Goal: Transaction & Acquisition: Book appointment/travel/reservation

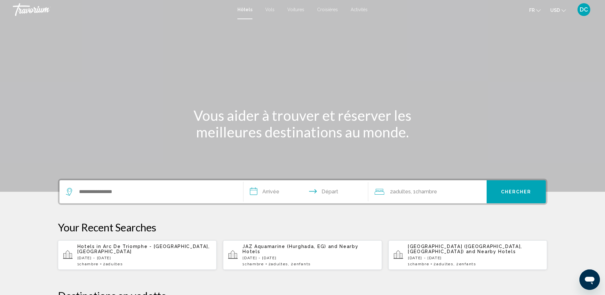
click at [359, 13] on div "Hôtels Vols Voitures Croisières Activités Hôtels Vols Voitures Croisières Activ…" at bounding box center [302, 9] width 605 height 13
click at [360, 6] on div "Hôtels Vols Voitures Croisières Activités Hôtels Vols Voitures Croisières Activ…" at bounding box center [302, 9] width 605 height 13
click at [358, 11] on span "Activités" at bounding box center [359, 9] width 17 height 5
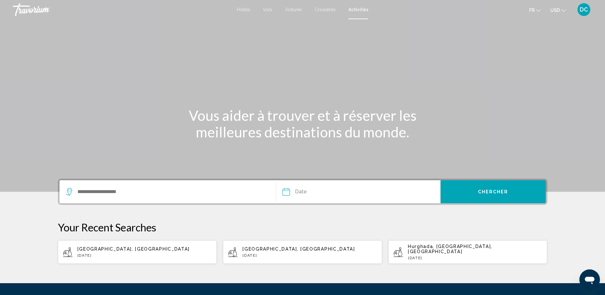
click at [121, 255] on p "[DATE]" at bounding box center [144, 255] width 134 height 4
type input "**********"
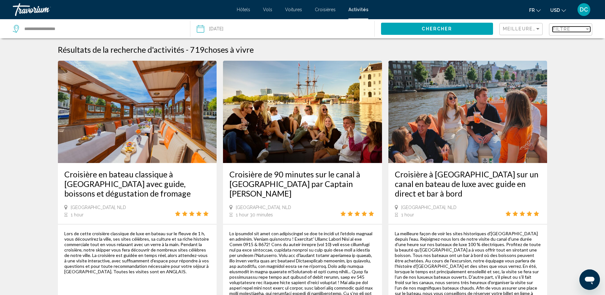
click at [553, 28] on span "Filtre" at bounding box center [561, 29] width 18 height 5
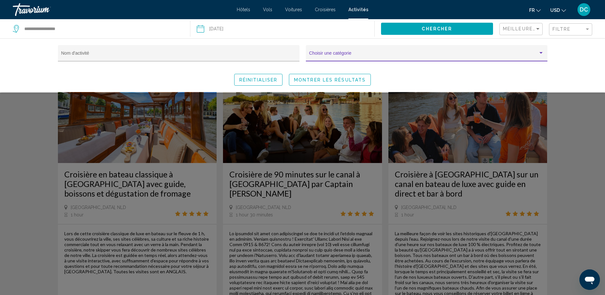
click at [371, 57] on span "Search widget" at bounding box center [423, 55] width 229 height 5
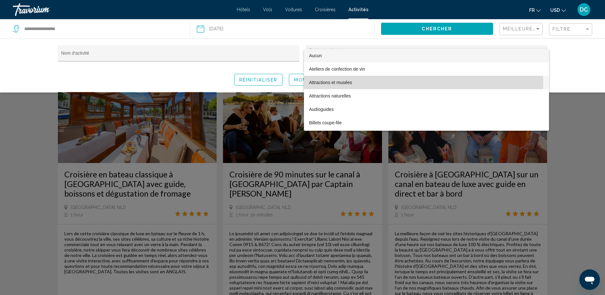
click at [347, 87] on span "Attractions et musées" at bounding box center [426, 82] width 235 height 13
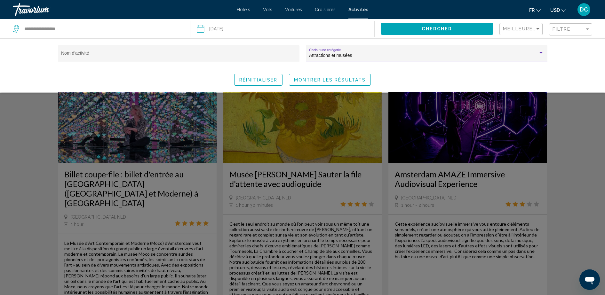
click at [307, 80] on span "Montrer les résultats" at bounding box center [330, 79] width 72 height 5
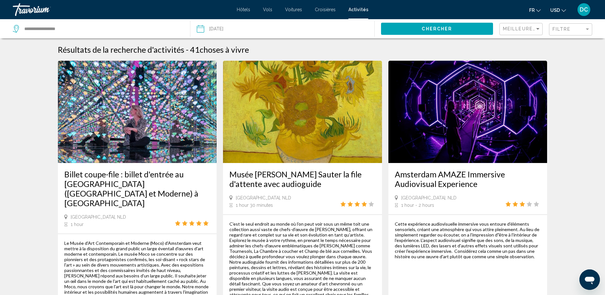
click at [560, 10] on button "USD USD ($) MXN (Mex$) CAD (Can$) GBP (£) EUR (€) AUD (A$) NZD (NZ$) CNY (CN¥)" at bounding box center [558, 9] width 16 height 9
click at [549, 59] on button "EUR (€)" at bounding box center [545, 59] width 32 height 8
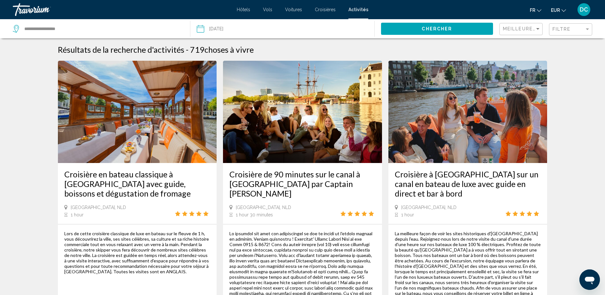
click at [576, 22] on div "Filtre" at bounding box center [570, 28] width 43 height 19
click at [578, 31] on div "Filtre" at bounding box center [568, 29] width 32 height 5
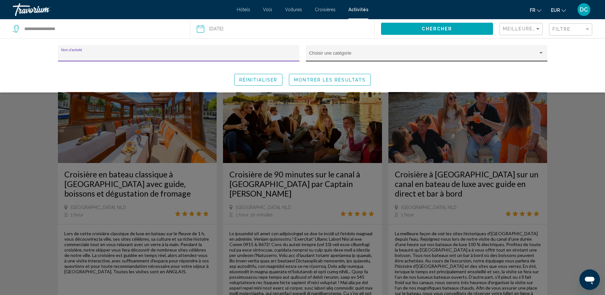
click at [411, 56] on span "Search widget" at bounding box center [423, 55] width 229 height 5
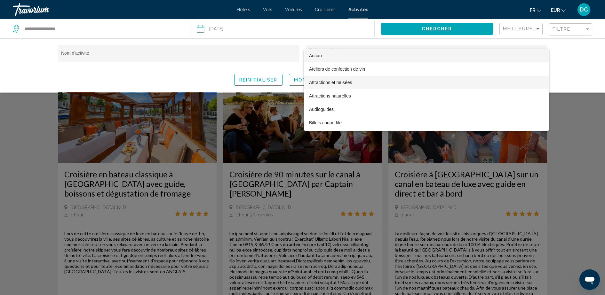
click at [377, 80] on span "Attractions et musées" at bounding box center [426, 82] width 235 height 13
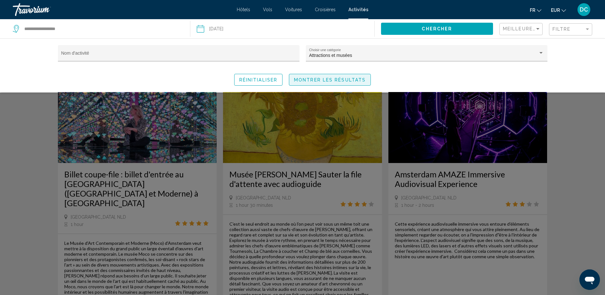
click at [301, 84] on button "Montrer les résultats" at bounding box center [330, 80] width 82 height 12
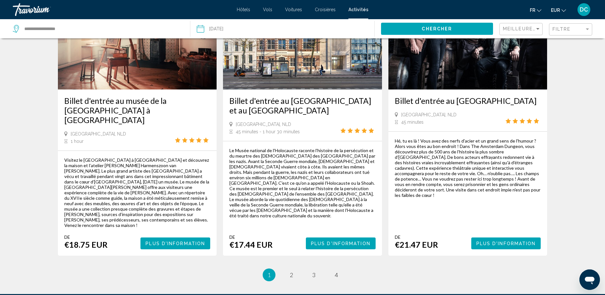
scroll to position [952, 0]
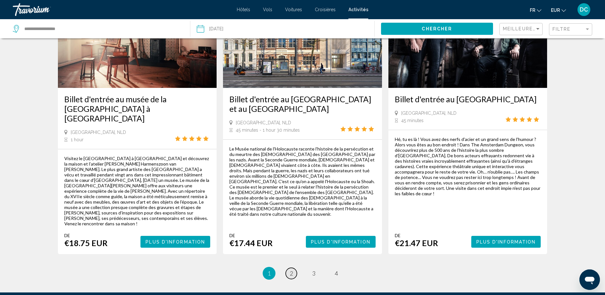
click at [290, 270] on span "2" at bounding box center [291, 273] width 3 height 7
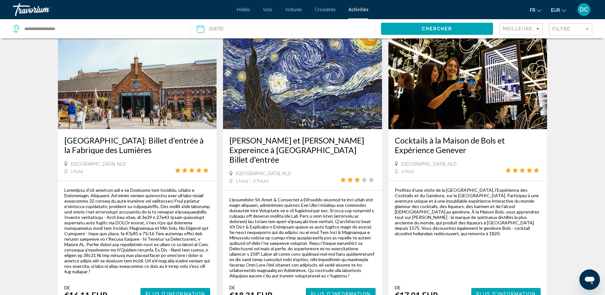
scroll to position [991, 0]
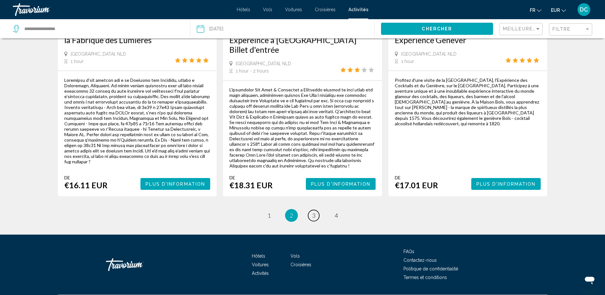
click at [315, 210] on link "page 3" at bounding box center [313, 215] width 11 height 11
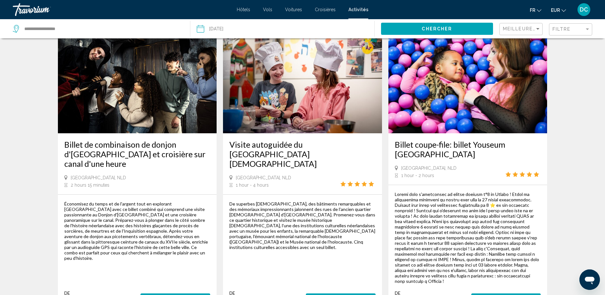
scroll to position [886, 0]
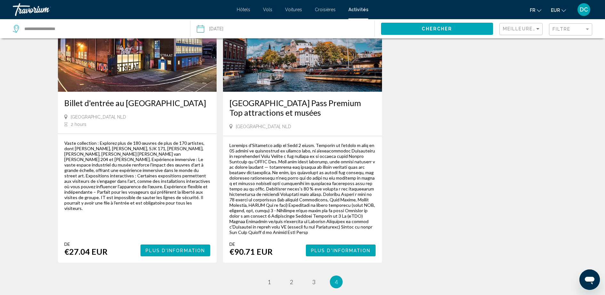
scroll to position [448, 0]
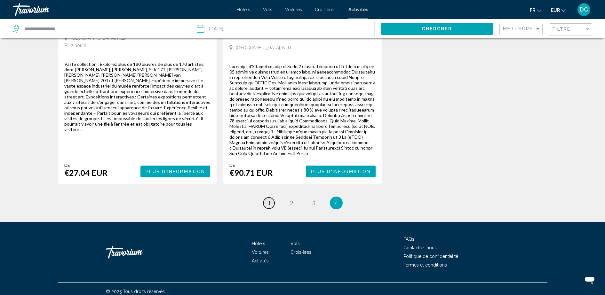
click at [271, 198] on link "page 1" at bounding box center [268, 203] width 11 height 11
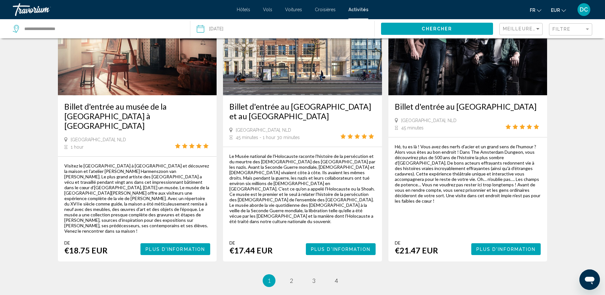
scroll to position [987, 0]
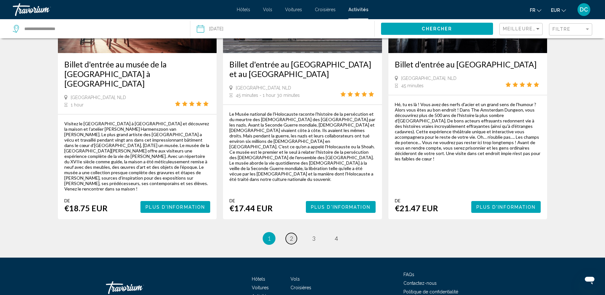
click at [291, 235] on span "2" at bounding box center [291, 238] width 3 height 7
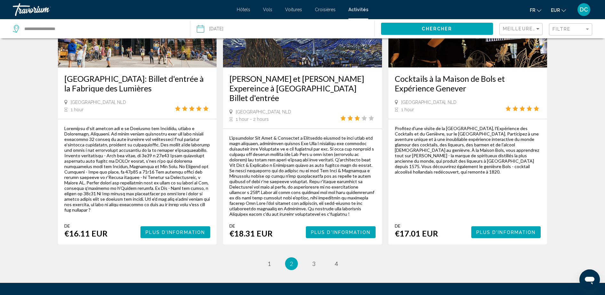
scroll to position [950, 0]
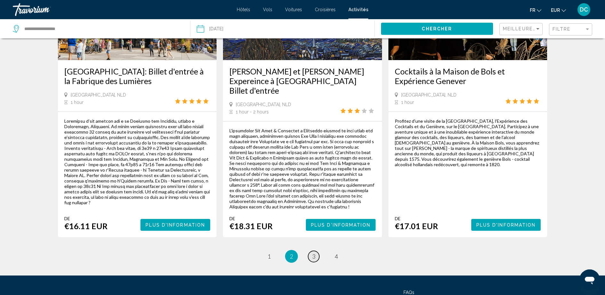
click at [313, 253] on span "3" at bounding box center [313, 256] width 3 height 7
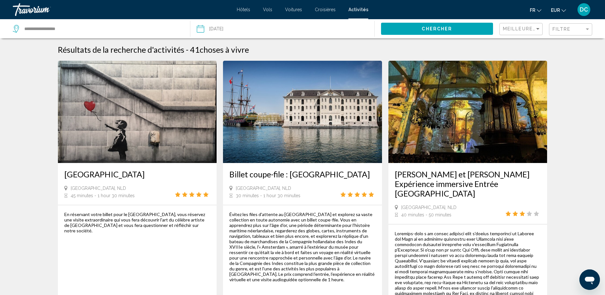
scroll to position [122, 0]
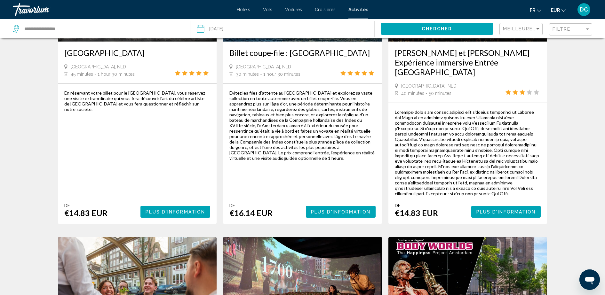
click at [323, 209] on span "Plus d'information" at bounding box center [340, 211] width 59 height 5
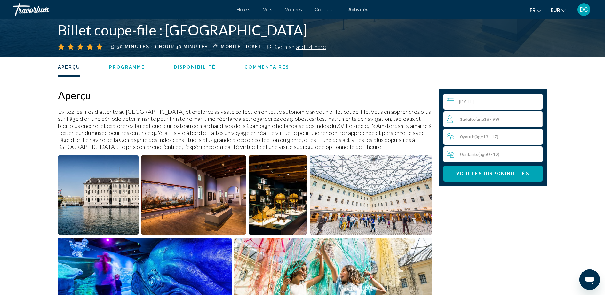
scroll to position [220, 0]
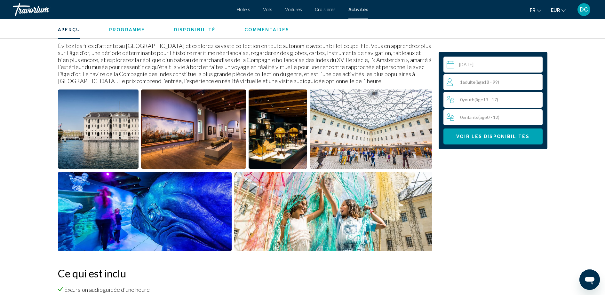
click at [107, 130] on img "Open full-screen image slider" at bounding box center [98, 129] width 81 height 79
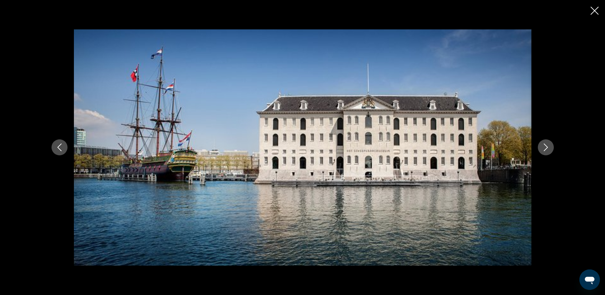
click at [539, 143] on button "Next image" at bounding box center [546, 147] width 16 height 16
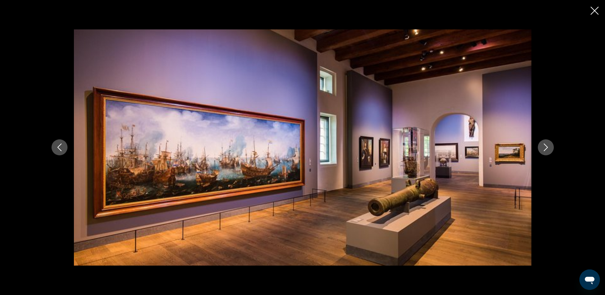
click at [539, 143] on button "Next image" at bounding box center [546, 147] width 16 height 16
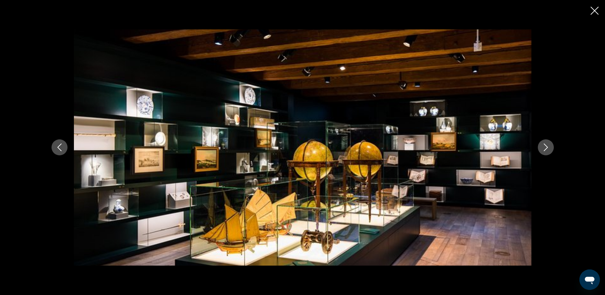
click at [539, 143] on button "Next image" at bounding box center [546, 147] width 16 height 16
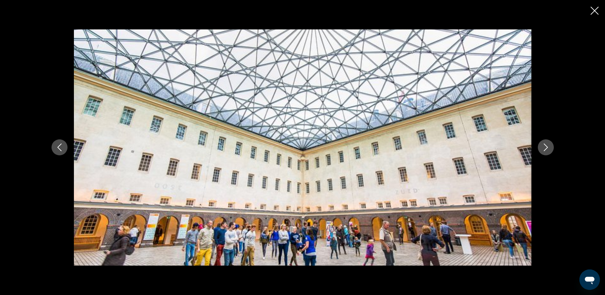
click at [539, 143] on button "Next image" at bounding box center [546, 147] width 16 height 16
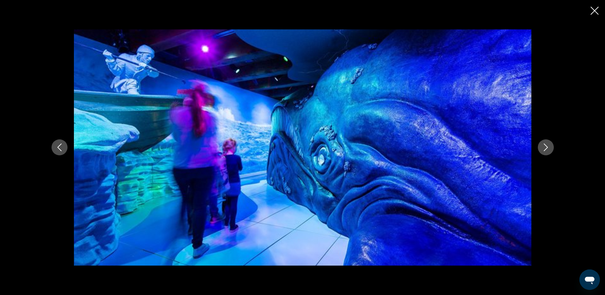
click at [539, 143] on button "Next image" at bounding box center [546, 147] width 16 height 16
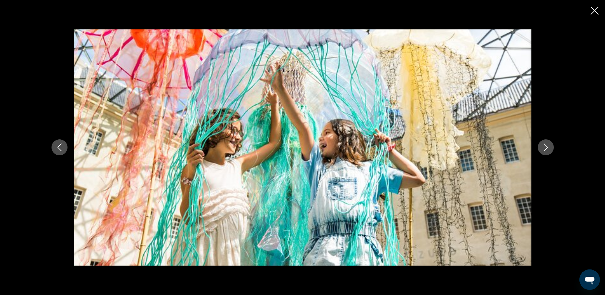
click at [539, 143] on button "Next image" at bounding box center [546, 147] width 16 height 16
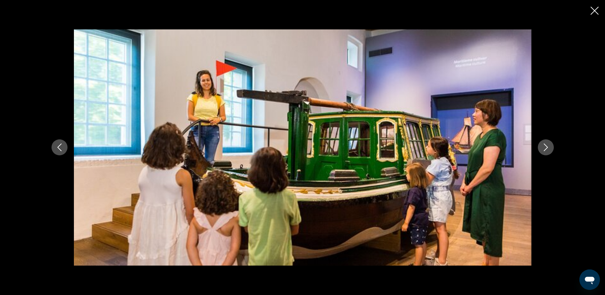
click at [539, 143] on button "Next image" at bounding box center [546, 147] width 16 height 16
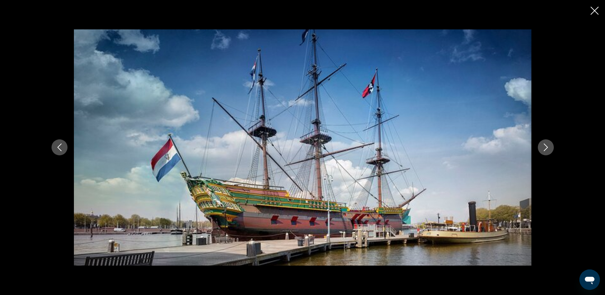
click at [539, 143] on button "Next image" at bounding box center [546, 147] width 16 height 16
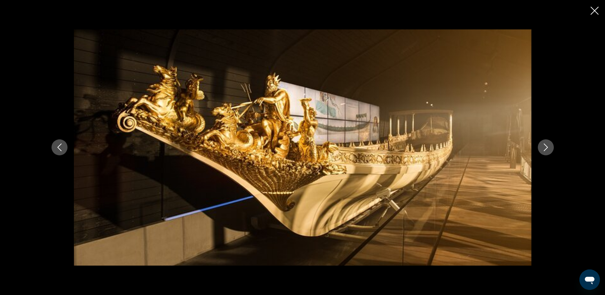
click at [539, 143] on button "Next image" at bounding box center [546, 147] width 16 height 16
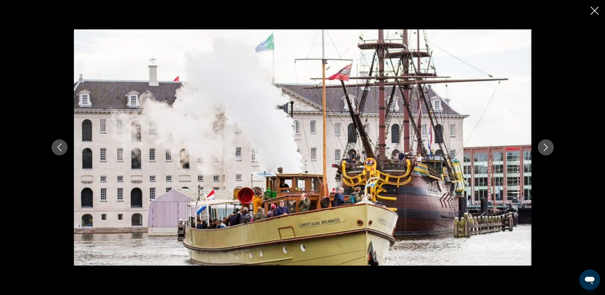
click at [539, 143] on button "Next image" at bounding box center [546, 147] width 16 height 16
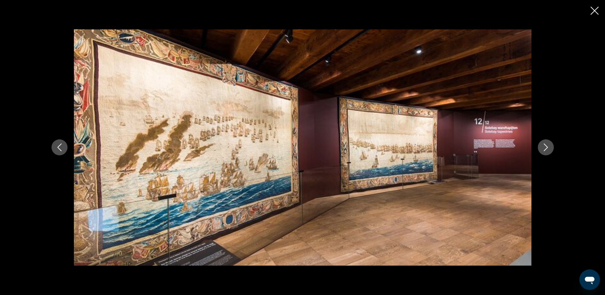
click at [539, 143] on button "Next image" at bounding box center [546, 147] width 16 height 16
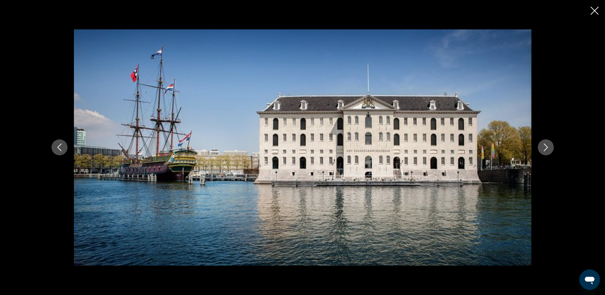
click at [593, 13] on icon "Close slideshow" at bounding box center [594, 11] width 8 height 8
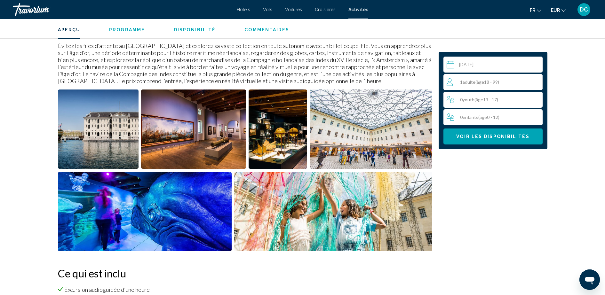
click at [488, 84] on span "( âge 18 - 99)" at bounding box center [487, 81] width 24 height 5
click at [538, 81] on icon "Increment adults" at bounding box center [536, 82] width 6 height 8
click at [491, 146] on div "Sélectionnez une date [DATE] août ***** ***** **** **** *** **** ***** **** ***…" at bounding box center [493, 101] width 109 height 98
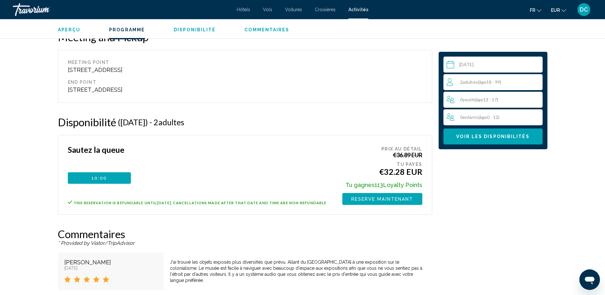
scroll to position [849, 0]
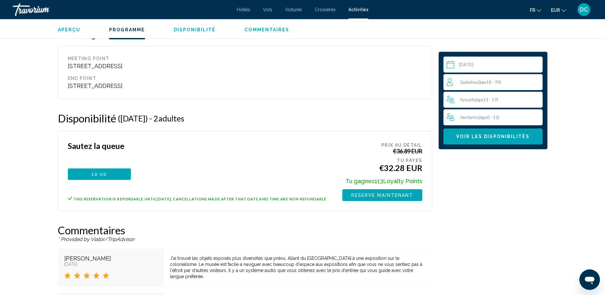
click at [483, 66] on input "Main content" at bounding box center [494, 66] width 102 height 18
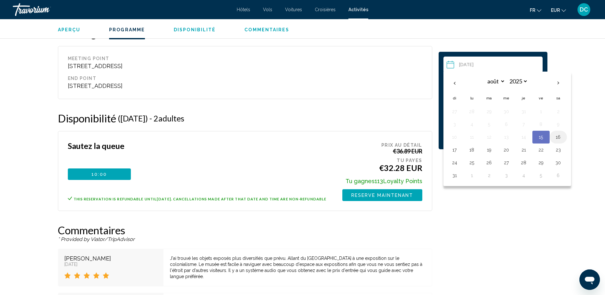
click at [558, 136] on button "16" at bounding box center [558, 137] width 10 height 9
type input "**********"
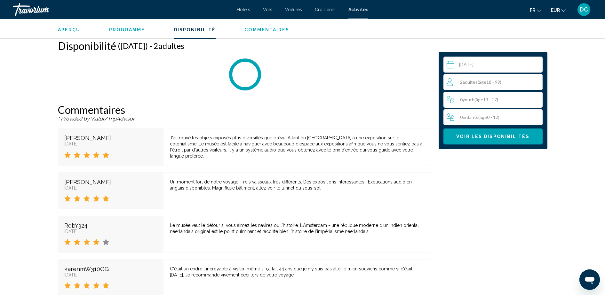
scroll to position [923, 0]
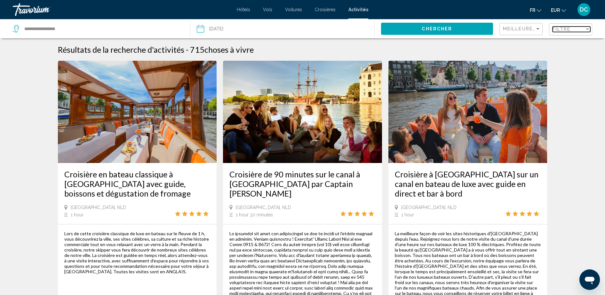
click at [562, 31] on span "Filtre" at bounding box center [561, 29] width 18 height 5
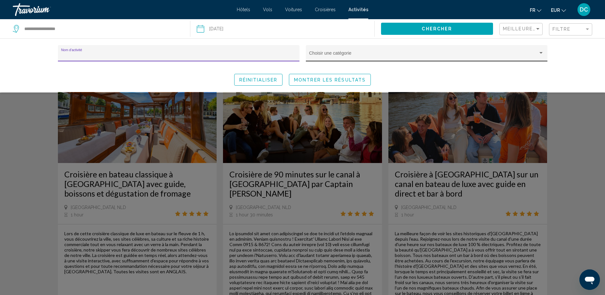
click at [346, 55] on span "Search widget" at bounding box center [423, 55] width 229 height 5
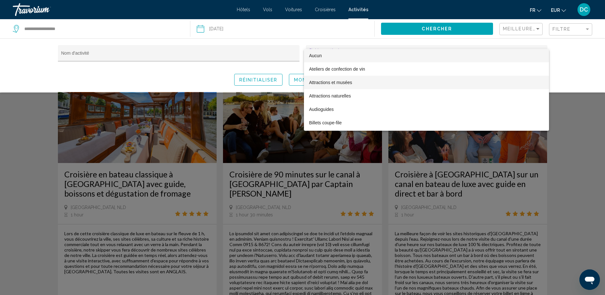
click at [333, 81] on span "Attractions et musées" at bounding box center [426, 82] width 235 height 13
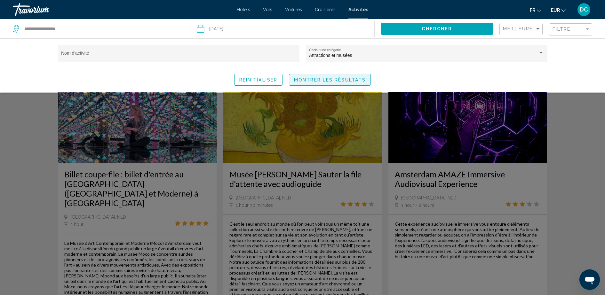
click at [324, 80] on span "Montrer les résultats" at bounding box center [330, 79] width 72 height 5
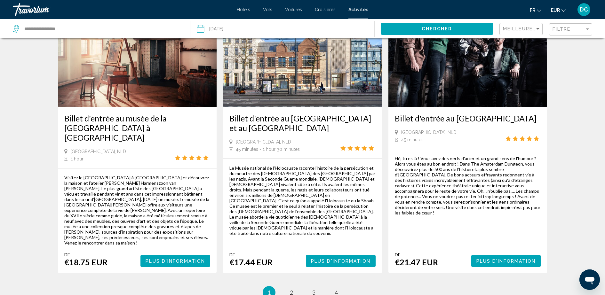
scroll to position [936, 0]
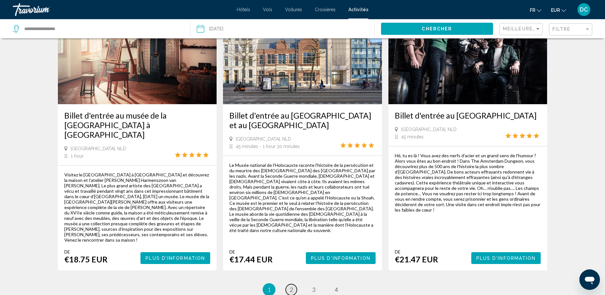
click at [292, 286] on span "2" at bounding box center [291, 289] width 3 height 7
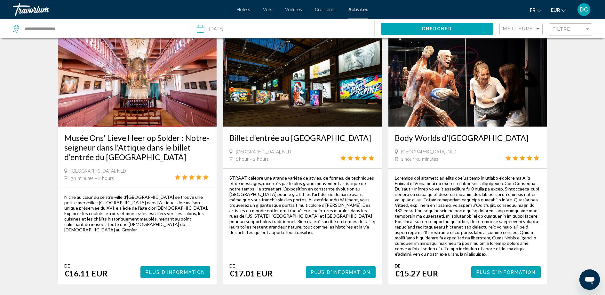
scroll to position [612, 0]
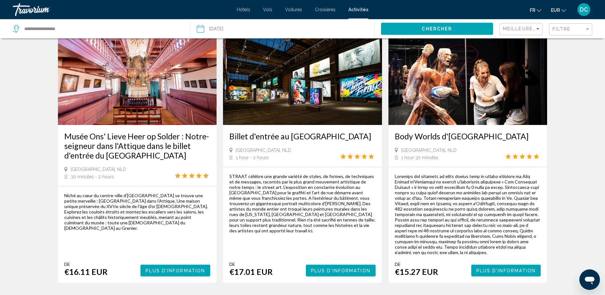
click at [347, 268] on span "Plus d'information" at bounding box center [340, 270] width 59 height 5
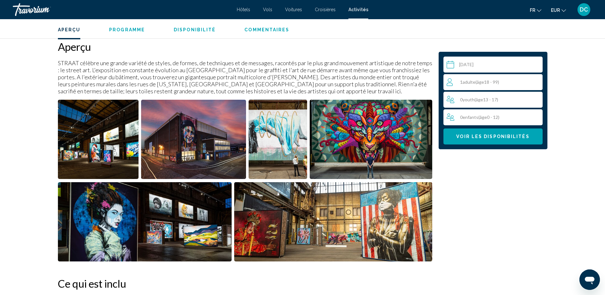
scroll to position [220, 0]
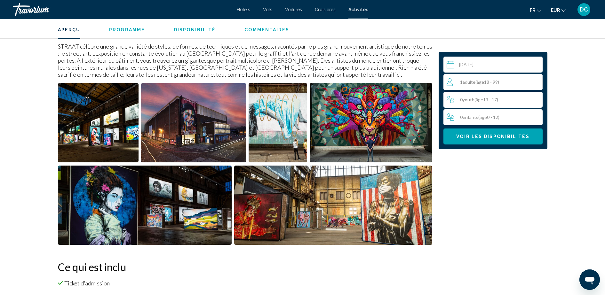
click at [471, 63] on input "Main content" at bounding box center [494, 66] width 102 height 18
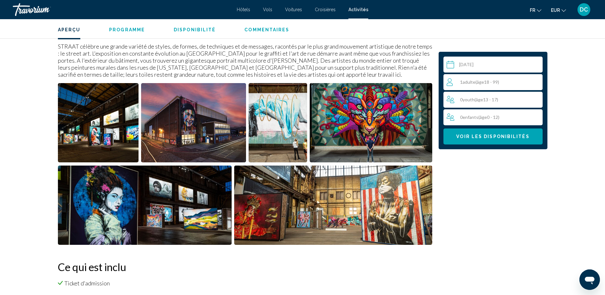
click at [480, 84] on span "âge" at bounding box center [480, 81] width 7 height 5
click at [532, 82] on div "1 Adulte Adultes ( âge 18 - 99) min : 1, max : 8" at bounding box center [494, 82] width 96 height 10
click at [538, 82] on icon "Increment adults" at bounding box center [536, 82] width 6 height 8
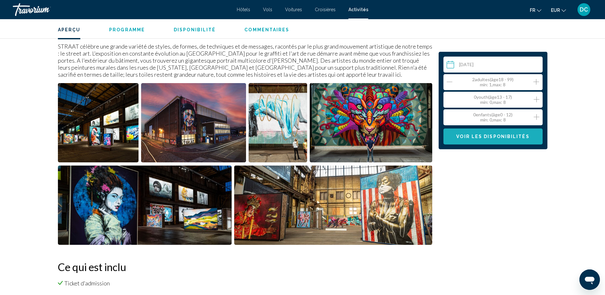
click at [485, 143] on button "Voir les disponibilités" at bounding box center [492, 137] width 99 height 16
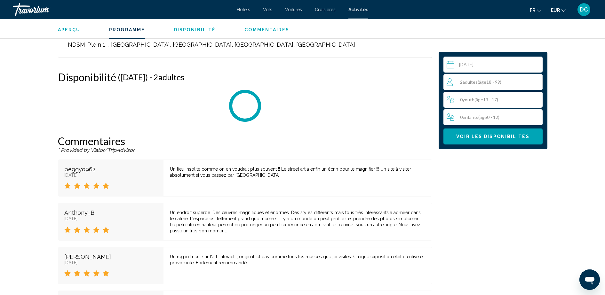
scroll to position [790, 0]
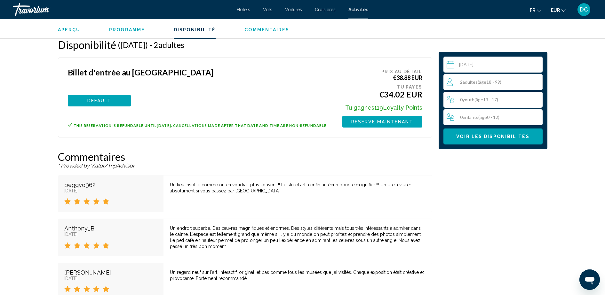
click at [97, 95] on button "DEFAULT" at bounding box center [99, 101] width 63 height 12
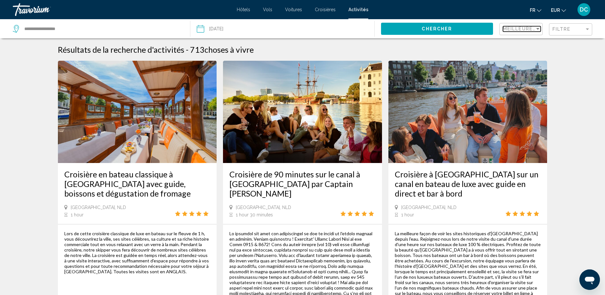
click at [536, 30] on div "Sort by" at bounding box center [538, 28] width 6 height 5
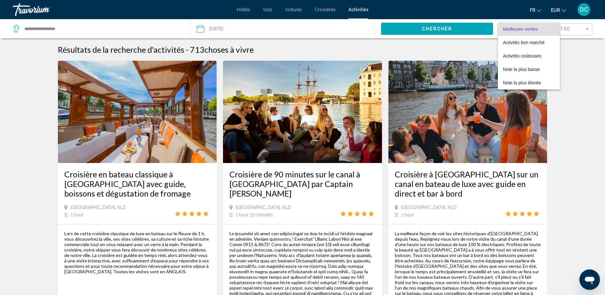
click at [564, 33] on div at bounding box center [302, 147] width 605 height 295
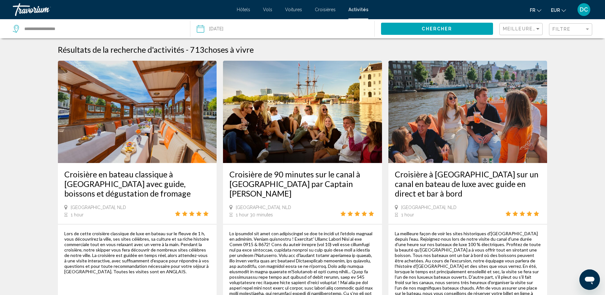
click at [564, 33] on div "Filtre" at bounding box center [571, 30] width 38 height 12
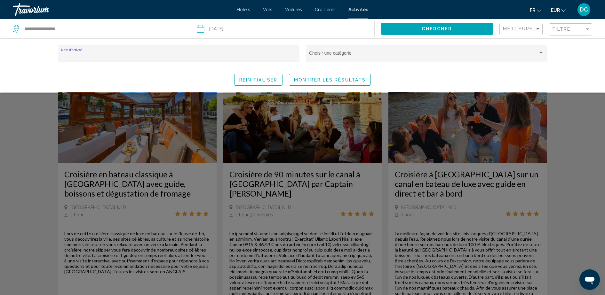
click at [441, 63] on div "Choisir une catégorie" at bounding box center [426, 56] width 241 height 22
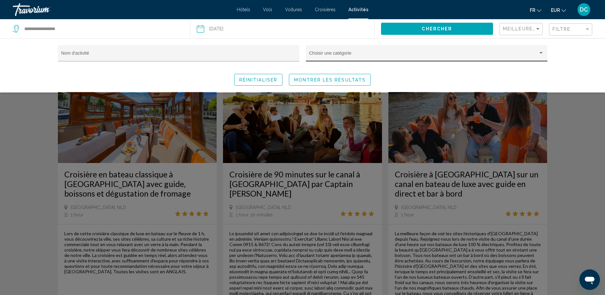
click at [447, 60] on div "Choisir une catégorie" at bounding box center [426, 55] width 235 height 13
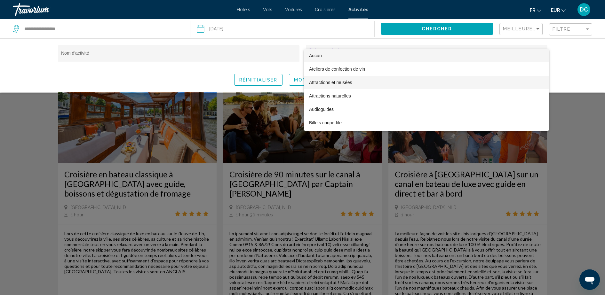
click at [439, 86] on span "Attractions et musées" at bounding box center [426, 82] width 235 height 13
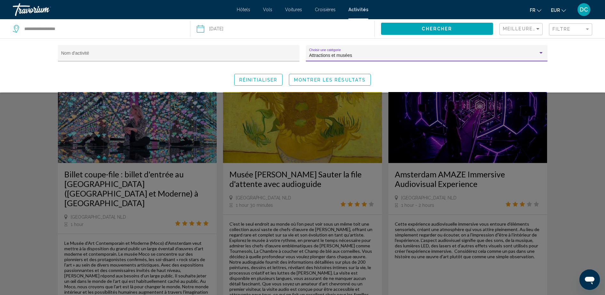
click at [588, 157] on div "Search widget" at bounding box center [302, 194] width 605 height 202
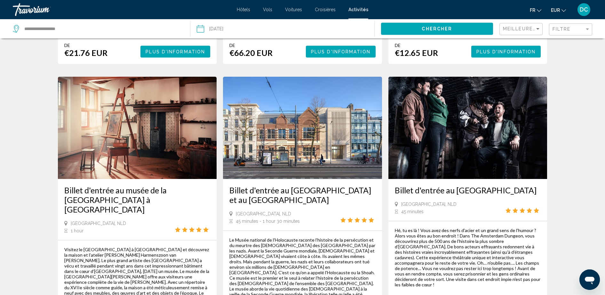
scroll to position [987, 0]
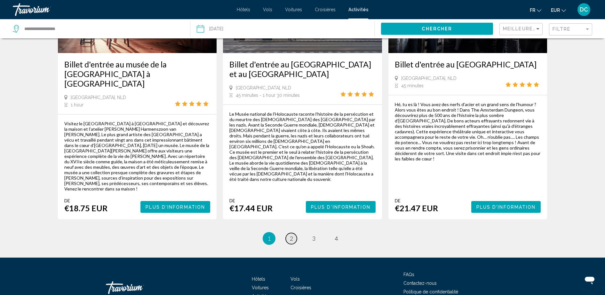
click at [292, 233] on link "page 2" at bounding box center [291, 238] width 11 height 11
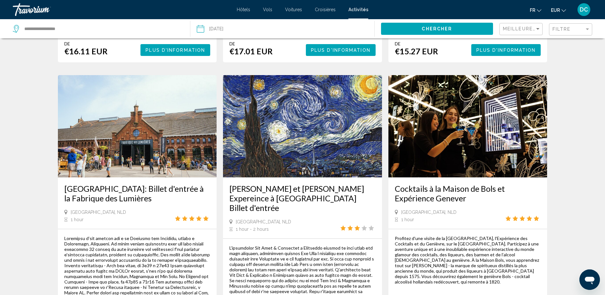
scroll to position [822, 0]
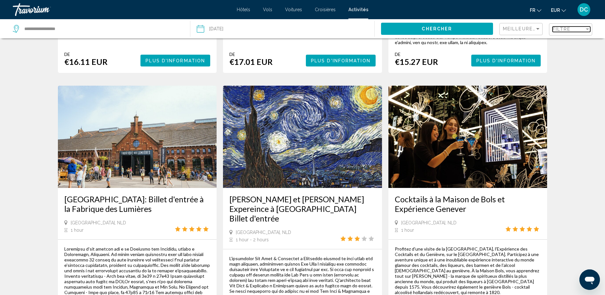
click at [563, 29] on span "Filtre" at bounding box center [561, 29] width 18 height 5
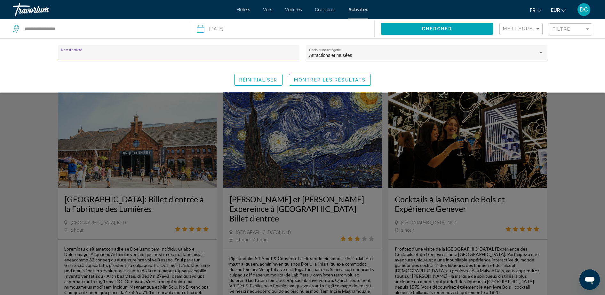
click at [416, 59] on div "Attractions et musées Choisir une catégorie" at bounding box center [426, 55] width 235 height 13
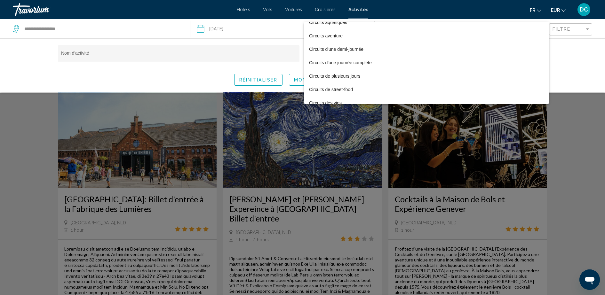
scroll to position [224, 0]
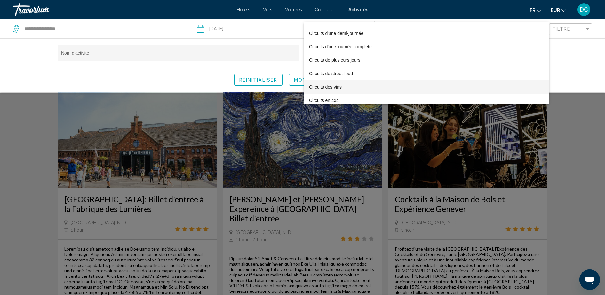
click at [408, 88] on span "Circuits des vins" at bounding box center [426, 86] width 235 height 13
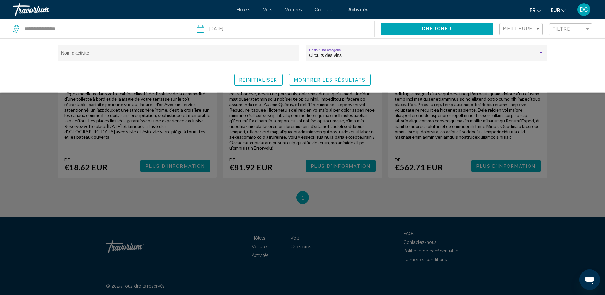
scroll to position [718, 0]
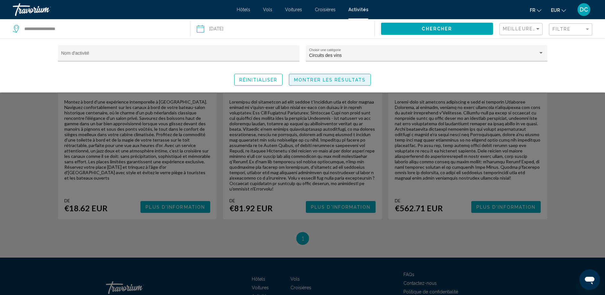
click at [323, 81] on span "Montrer les résultats" at bounding box center [330, 79] width 72 height 5
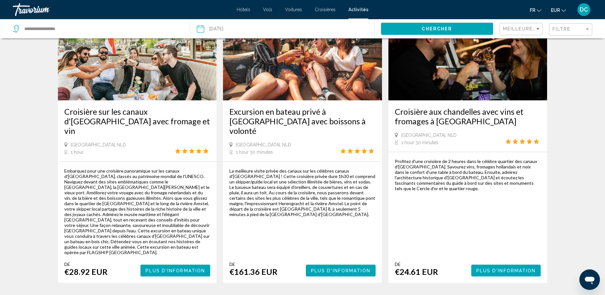
scroll to position [64, 0]
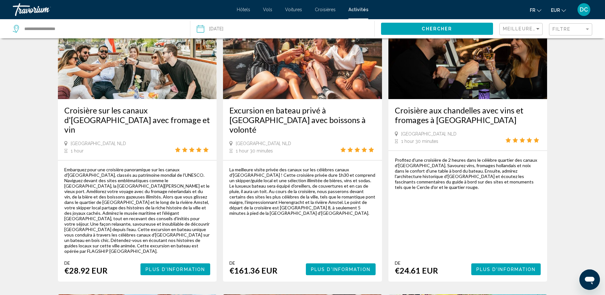
click at [180, 267] on span "Plus d'information" at bounding box center [175, 269] width 59 height 5
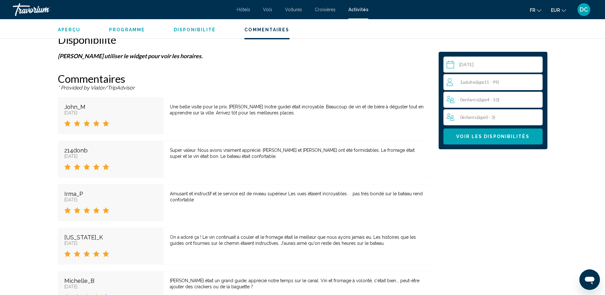
scroll to position [1302, 0]
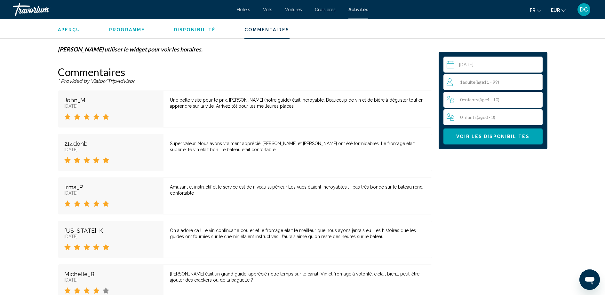
click at [506, 79] on div "1 Adulte Adultes ( âge 11 - 99)" at bounding box center [494, 82] width 96 height 8
click at [534, 80] on icon "Increment adults" at bounding box center [536, 82] width 6 height 8
click at [504, 134] on span "Voir les disponibilités" at bounding box center [492, 136] width 73 height 5
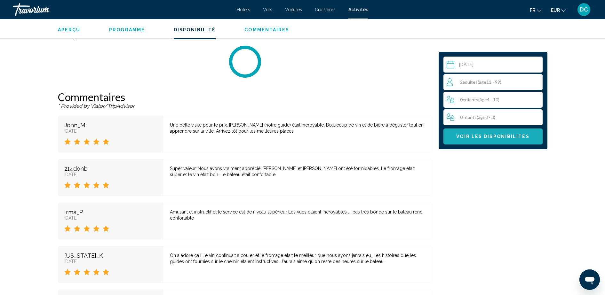
scroll to position [1262, 0]
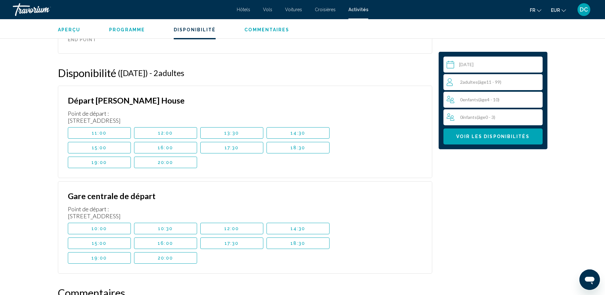
click at [102, 145] on span "15:00" at bounding box center [99, 147] width 15 height 5
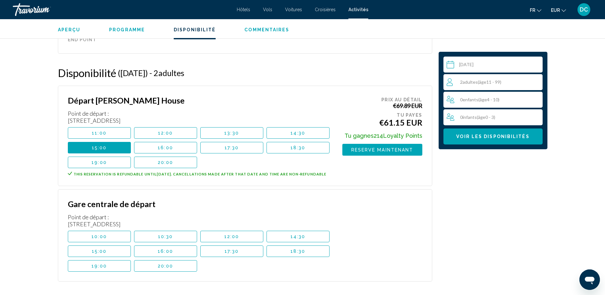
click at [112, 246] on button "15:00" at bounding box center [99, 252] width 63 height 12
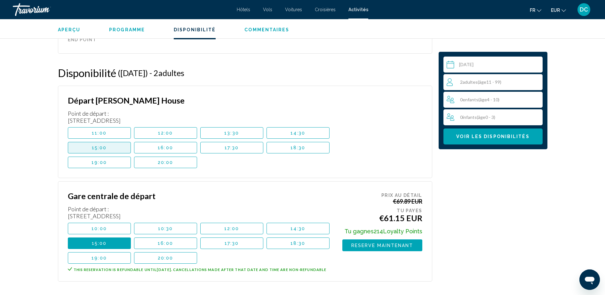
click at [104, 142] on button "15:00" at bounding box center [99, 148] width 63 height 12
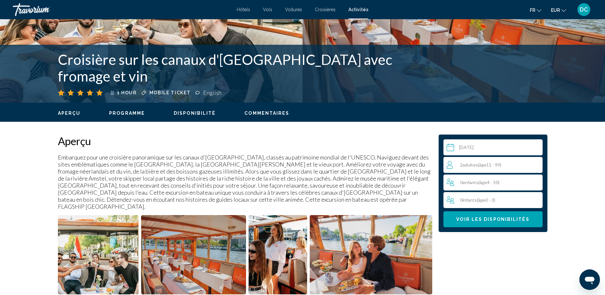
scroll to position [101, 0]
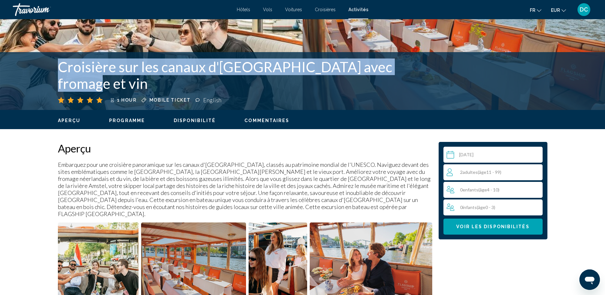
drag, startPoint x: 60, startPoint y: 84, endPoint x: 406, endPoint y: 87, distance: 345.8
click at [406, 87] on h1 "Croisière sur les canaux d'[GEOGRAPHIC_DATA] avec fromage et vin" at bounding box center [251, 75] width 387 height 33
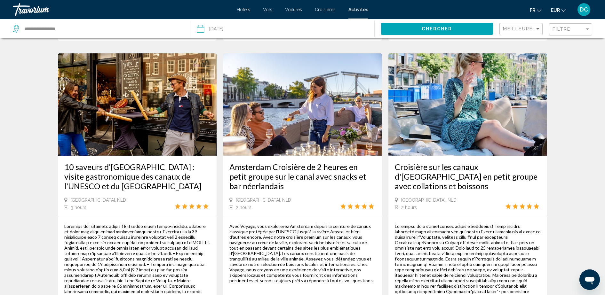
scroll to position [504, 0]
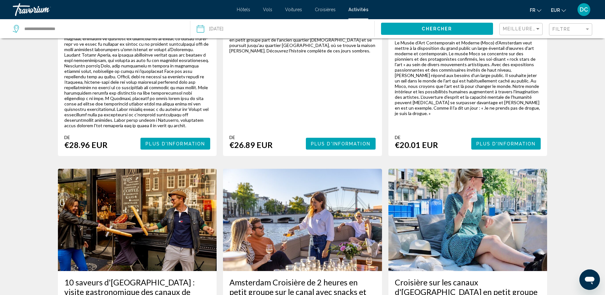
click at [569, 33] on div "Filtre" at bounding box center [571, 30] width 38 height 12
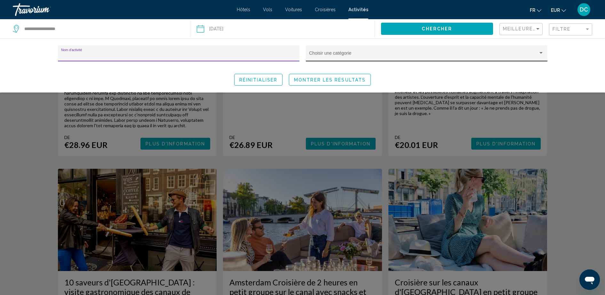
click at [394, 50] on div "Choisir une catégorie" at bounding box center [426, 55] width 235 height 13
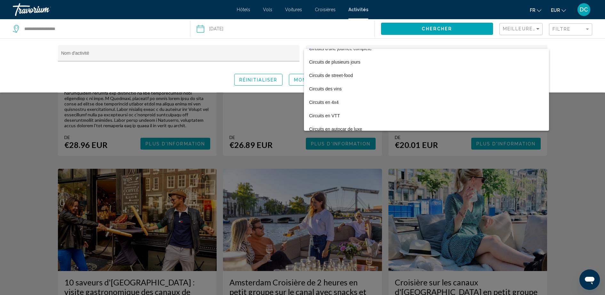
scroll to position [242, 0]
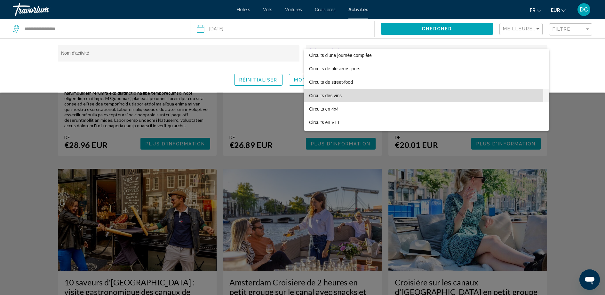
click at [344, 99] on span "Circuits des vins" at bounding box center [426, 95] width 235 height 13
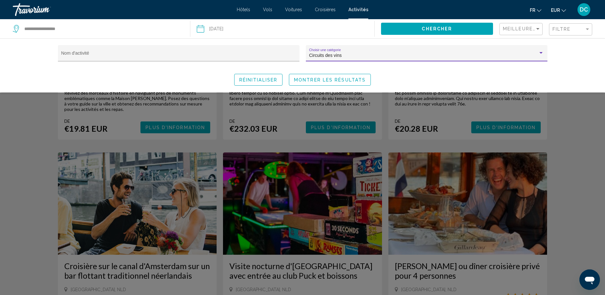
click at [304, 81] on span "Montrer les résultats" at bounding box center [330, 79] width 72 height 5
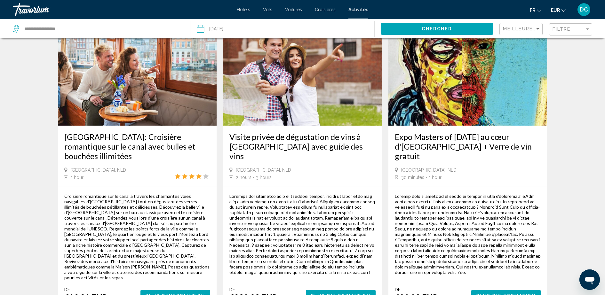
scroll to position [336, 0]
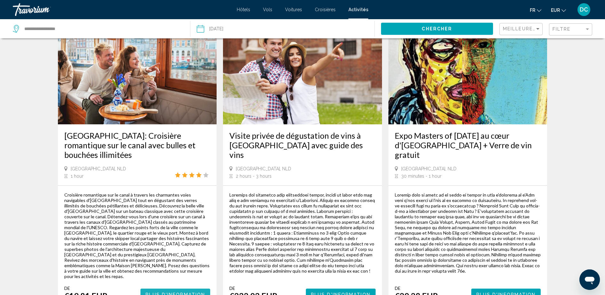
click at [199, 289] on button "Plus d'information" at bounding box center [175, 295] width 70 height 12
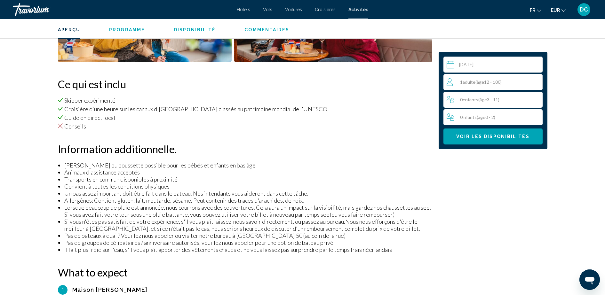
scroll to position [270, 0]
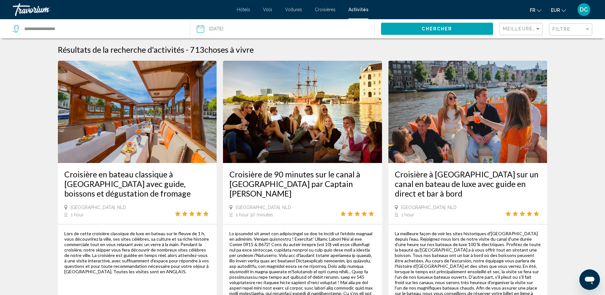
click at [560, 33] on div "Filtre" at bounding box center [571, 30] width 38 height 12
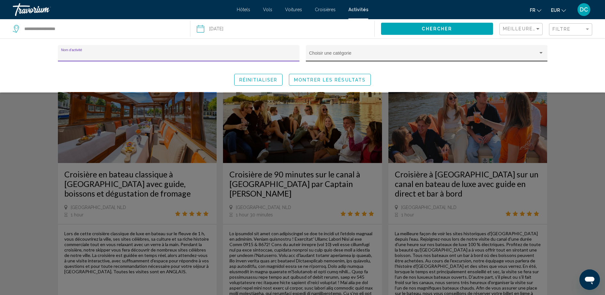
click at [353, 57] on span "Search widget" at bounding box center [423, 55] width 229 height 5
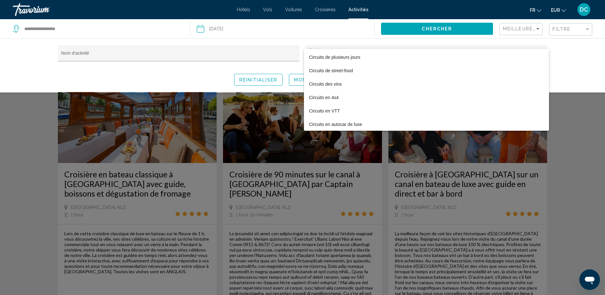
scroll to position [249, 0]
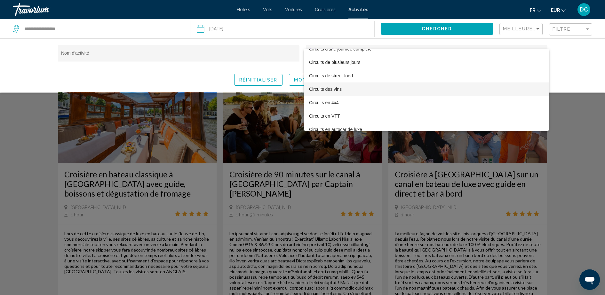
click at [438, 90] on span "Circuits des vins" at bounding box center [426, 89] width 235 height 13
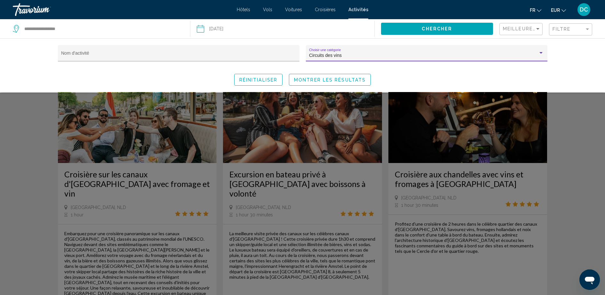
click at [325, 79] on span "Montrer les résultats" at bounding box center [330, 79] width 72 height 5
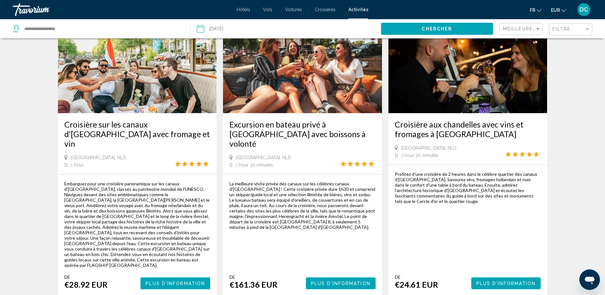
scroll to position [52, 0]
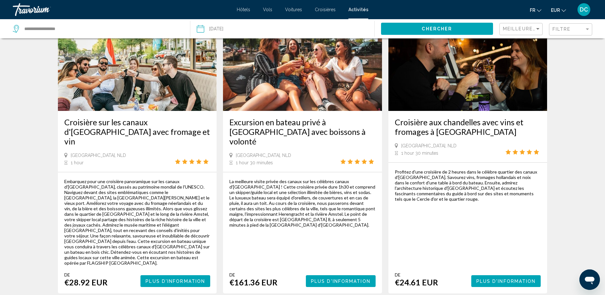
click at [182, 279] on span "Plus d'information" at bounding box center [175, 281] width 59 height 5
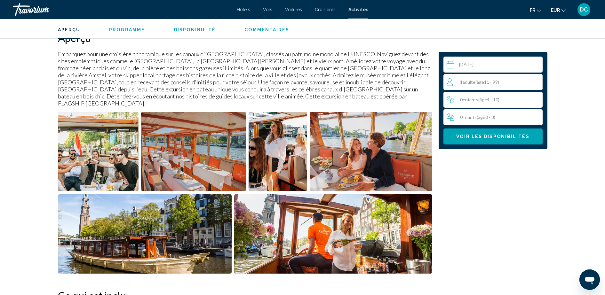
scroll to position [206, 0]
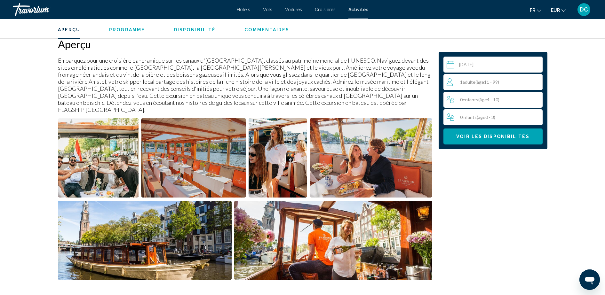
click at [492, 81] on span "( âge 11 - 99)" at bounding box center [487, 81] width 24 height 5
click at [538, 78] on icon "Increment adults" at bounding box center [536, 82] width 6 height 8
click at [483, 142] on button "Voir les disponibilités" at bounding box center [492, 137] width 99 height 16
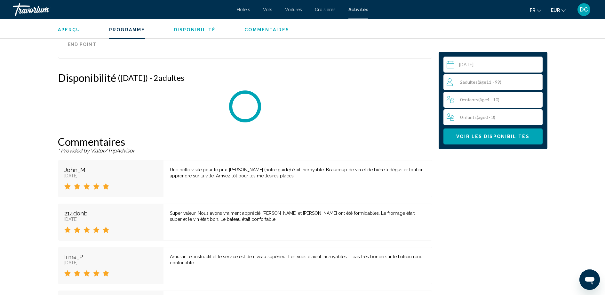
scroll to position [1262, 0]
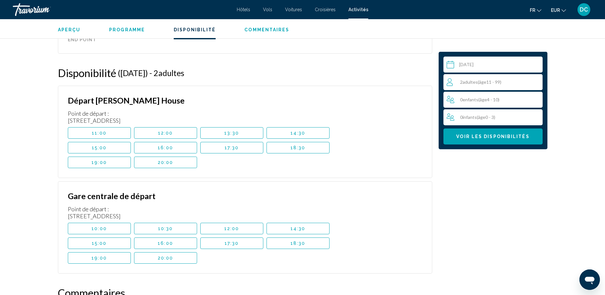
click at [119, 142] on button "15:00" at bounding box center [99, 148] width 63 height 12
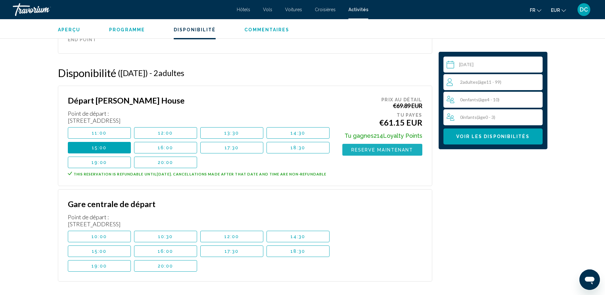
click at [380, 147] on span "Reserve maintenant" at bounding box center [382, 149] width 62 height 5
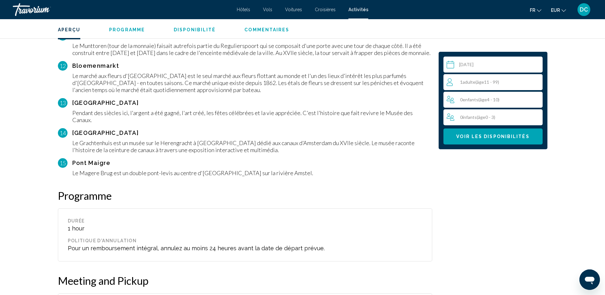
scroll to position [984, 0]
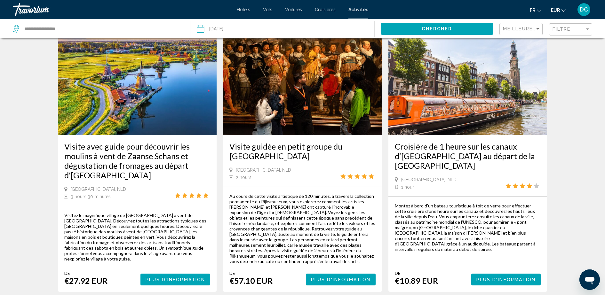
scroll to position [941, 0]
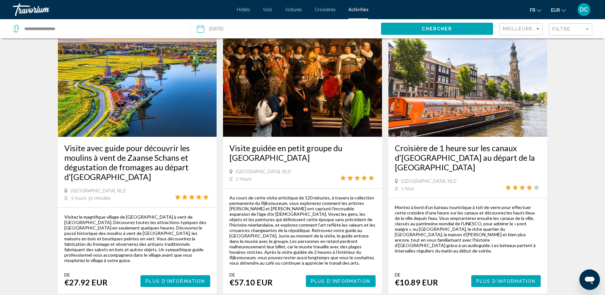
click at [573, 33] on div "Filtre" at bounding box center [571, 30] width 38 height 12
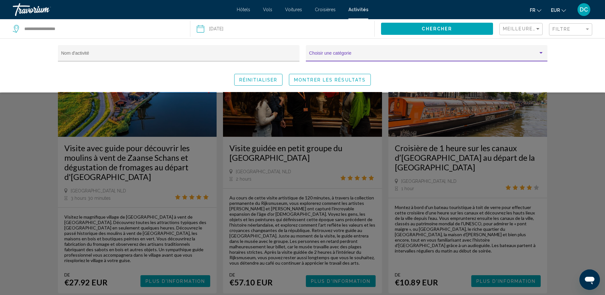
click at [464, 56] on span "Search widget" at bounding box center [423, 55] width 229 height 5
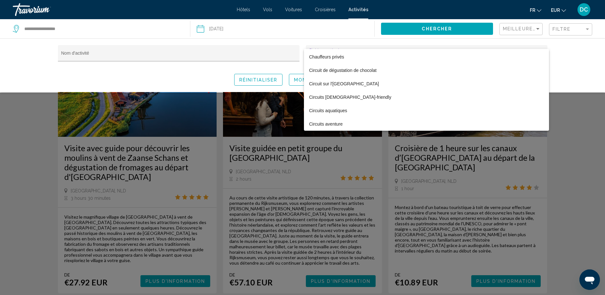
scroll to position [160, 0]
click at [340, 98] on span "Circuits aquatiques" at bounding box center [426, 97] width 235 height 13
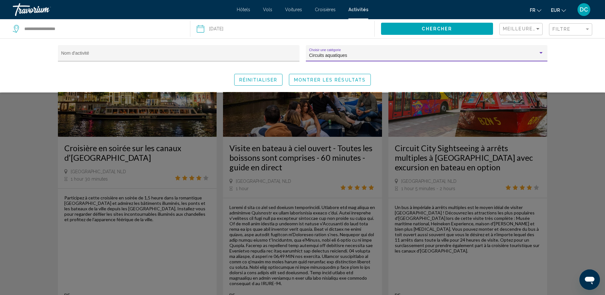
scroll to position [638, 0]
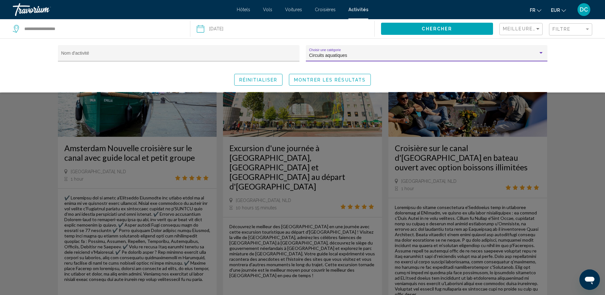
click at [317, 82] on span "Montrer les résultats" at bounding box center [330, 79] width 72 height 5
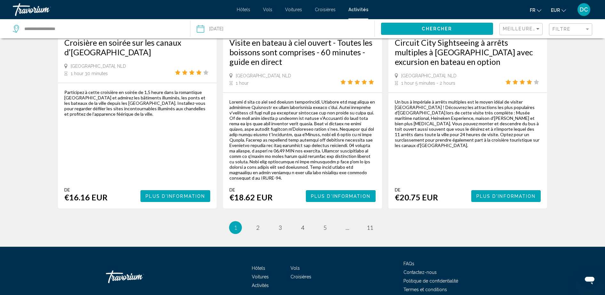
scroll to position [1051, 0]
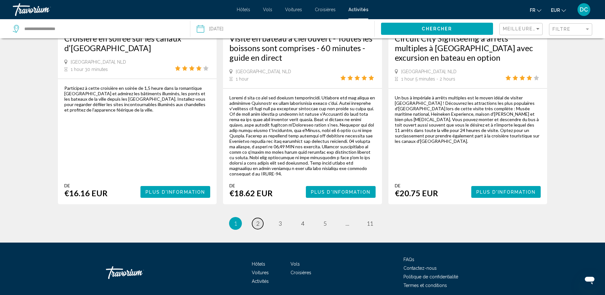
click at [257, 220] on span "2" at bounding box center [257, 223] width 3 height 7
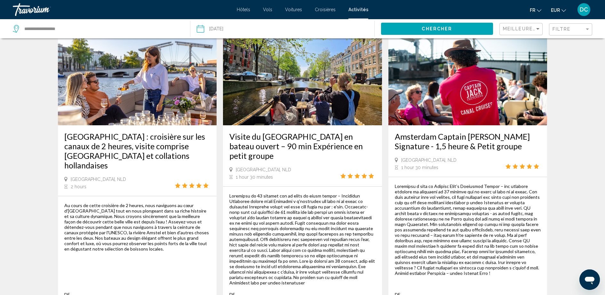
scroll to position [1032, 0]
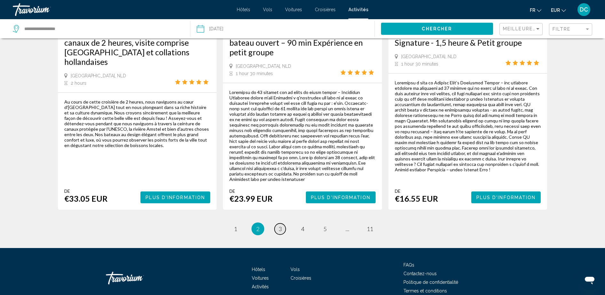
click at [283, 224] on link "page 3" at bounding box center [279, 229] width 11 height 11
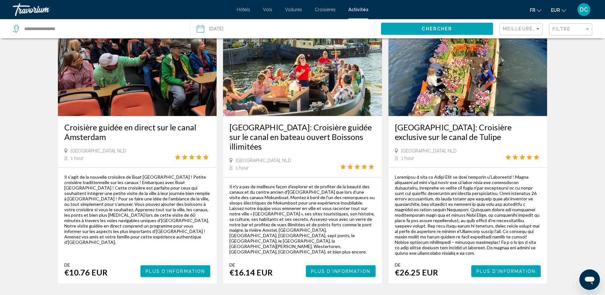
scroll to position [928, 0]
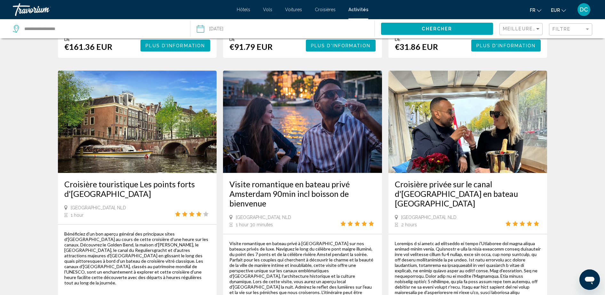
scroll to position [1014, 0]
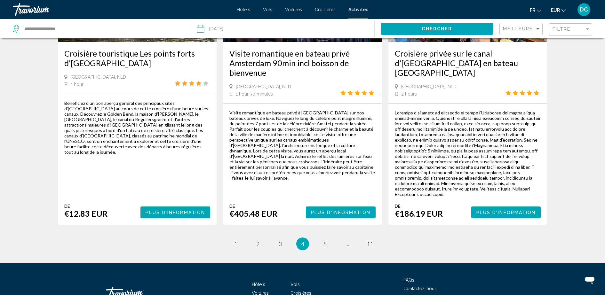
click at [307, 238] on li "You're on page 4" at bounding box center [302, 244] width 13 height 13
click at [328, 239] on link "page 5" at bounding box center [324, 244] width 11 height 11
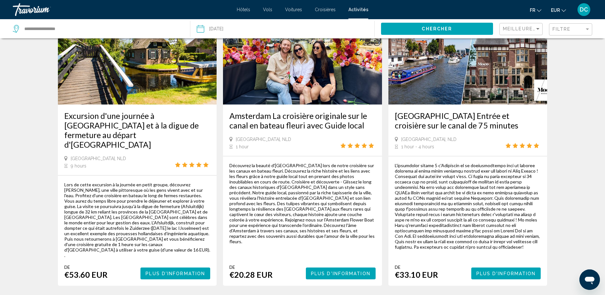
scroll to position [895, 0]
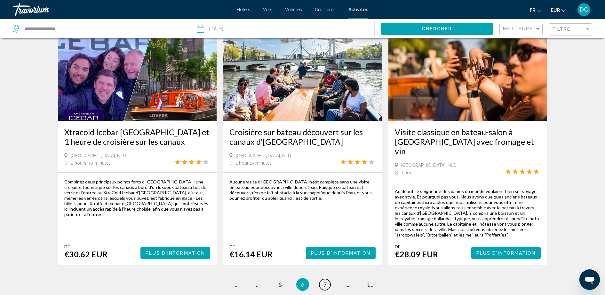
scroll to position [939, 0]
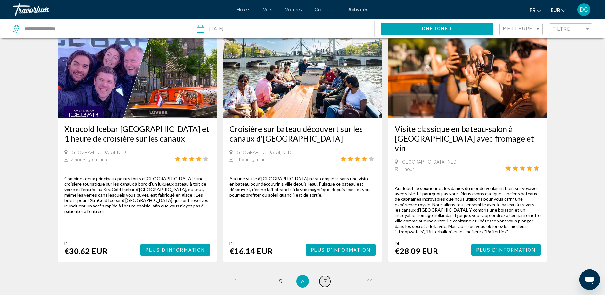
click at [326, 278] on span "7" at bounding box center [324, 281] width 3 height 7
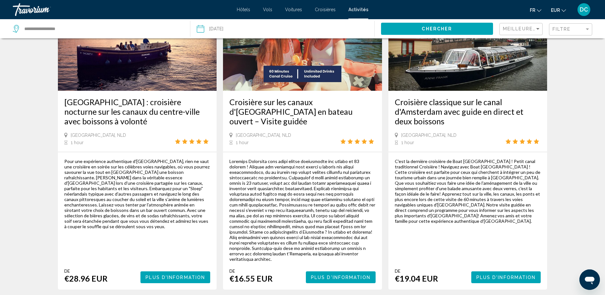
scroll to position [985, 0]
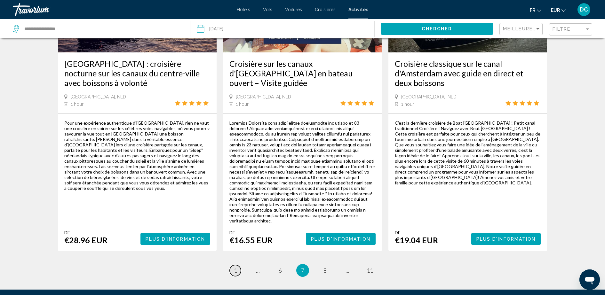
click at [238, 265] on link "page 1" at bounding box center [235, 270] width 11 height 11
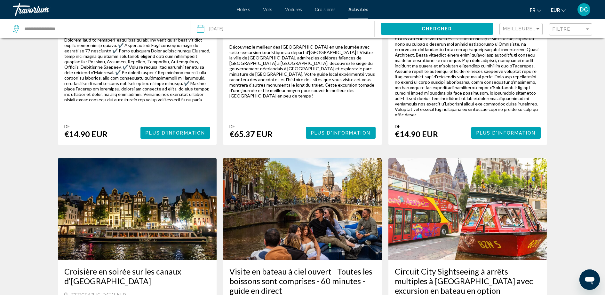
scroll to position [323, 0]
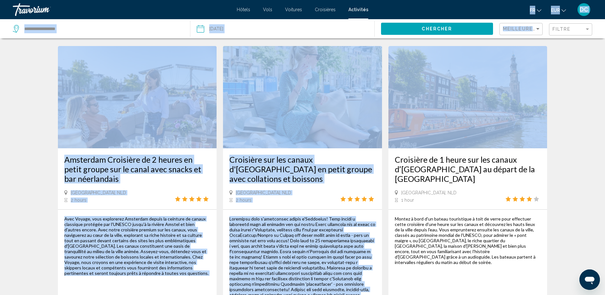
drag, startPoint x: 511, startPoint y: 7, endPoint x: 609, endPoint y: 91, distance: 129.0
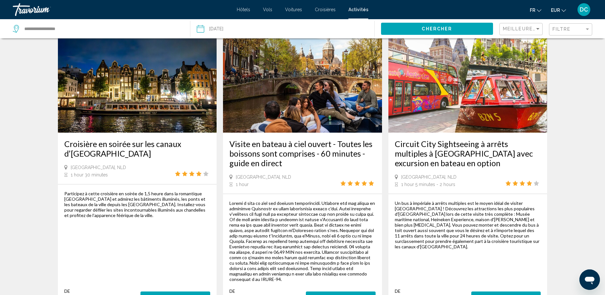
scroll to position [1051, 0]
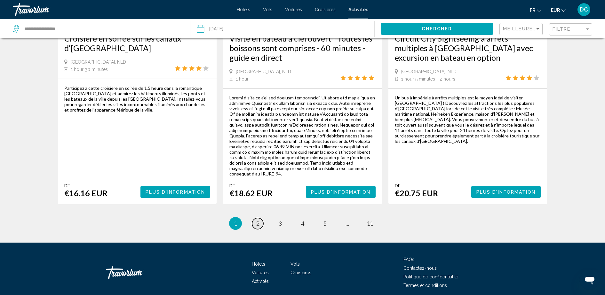
click at [259, 218] on link "page 2" at bounding box center [257, 223] width 11 height 11
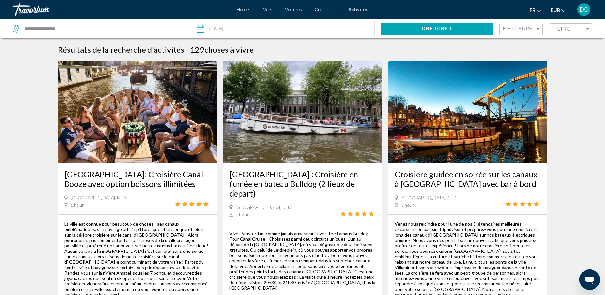
click at [563, 26] on div "Filtre" at bounding box center [571, 30] width 38 height 12
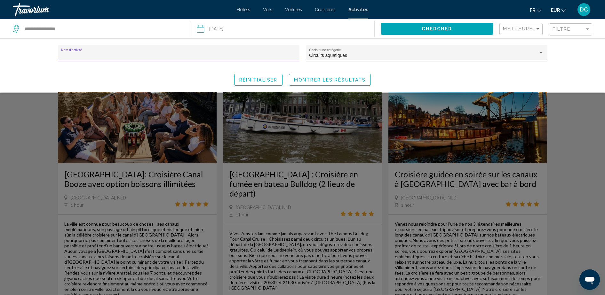
click at [369, 52] on div "Circuits aquatiques Choisir une catégorie" at bounding box center [426, 55] width 235 height 13
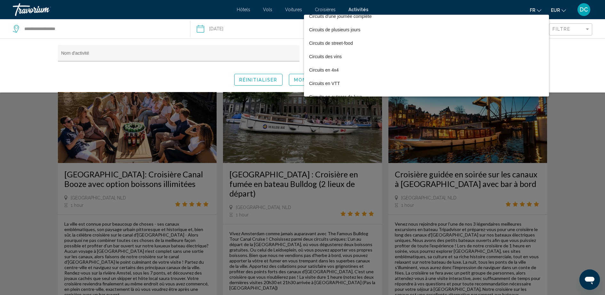
scroll to position [247, 0]
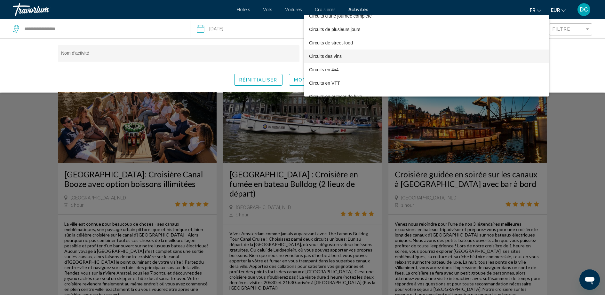
click at [346, 62] on span "Circuits des vins" at bounding box center [426, 56] width 235 height 13
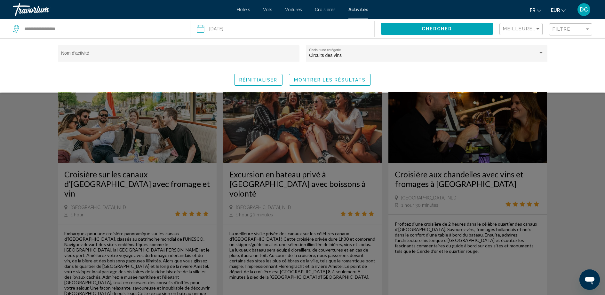
click at [347, 62] on div "Circuits des vins Choisir une catégorie" at bounding box center [426, 56] width 241 height 22
click at [324, 81] on span "Montrer les résultats" at bounding box center [330, 79] width 72 height 5
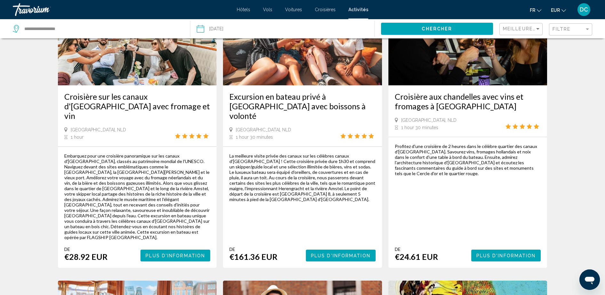
scroll to position [80, 0]
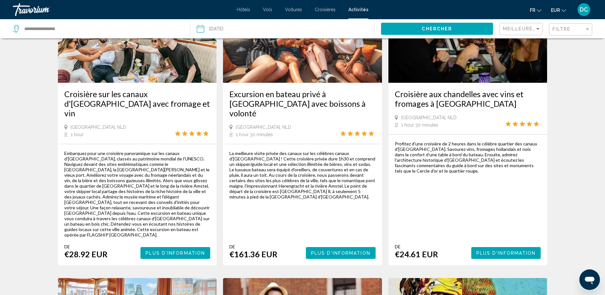
click at [160, 251] on span "Plus d'information" at bounding box center [175, 253] width 59 height 5
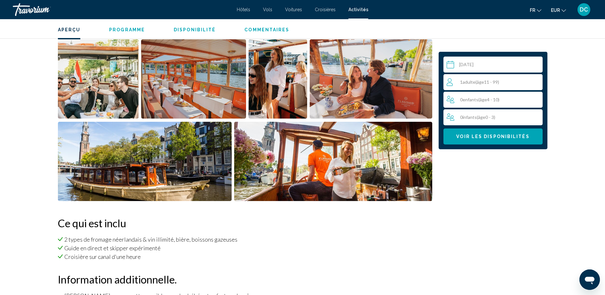
scroll to position [283, 0]
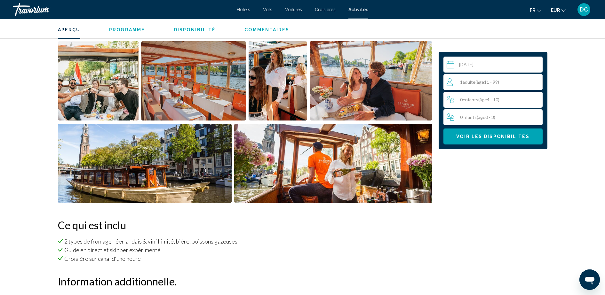
click at [500, 88] on div "1 Adulte Adultes ( âge 11 - 99)" at bounding box center [494, 82] width 96 height 16
click at [533, 85] on icon "Increment adults" at bounding box center [536, 82] width 6 height 8
click at [502, 134] on span "Voir les disponibilités" at bounding box center [492, 136] width 73 height 5
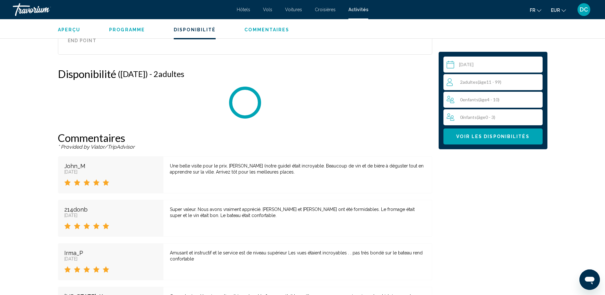
scroll to position [1262, 0]
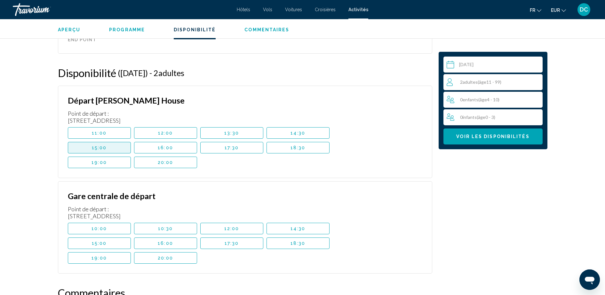
click at [123, 142] on button "15:00" at bounding box center [99, 148] width 63 height 12
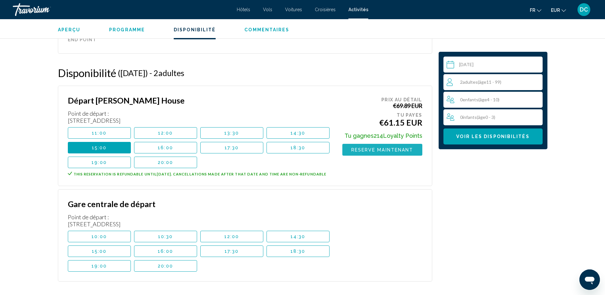
click at [395, 144] on button "Reserve maintenant" at bounding box center [382, 150] width 80 height 12
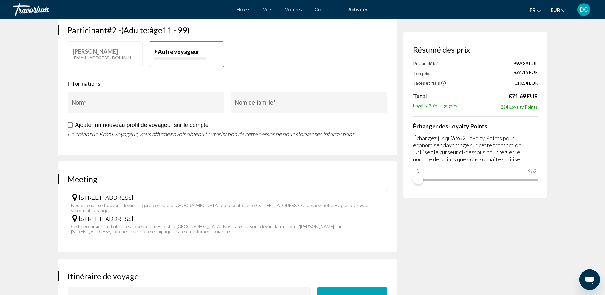
scroll to position [329, 0]
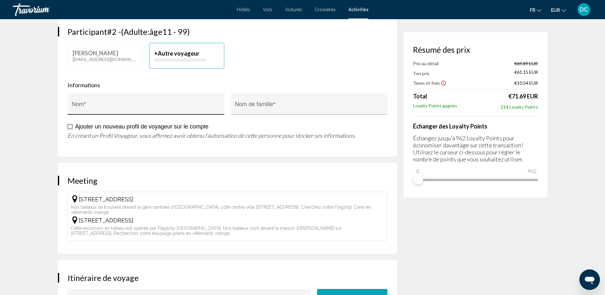
click at [101, 108] on input "Nom *" at bounding box center [146, 107] width 148 height 6
type input "******"
type input "*******"
type input "******"
click at [71, 127] on span "Main content" at bounding box center [69, 126] width 5 height 5
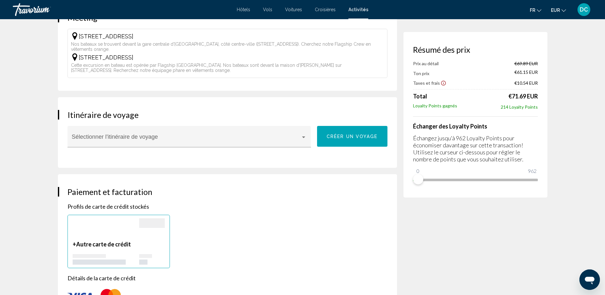
scroll to position [494, 0]
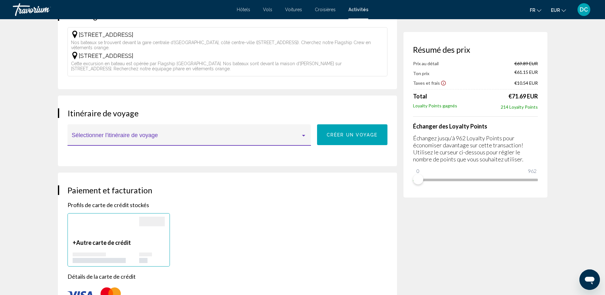
click at [306, 139] on div "Main content" at bounding box center [189, 138] width 235 height 6
click at [334, 136] on div at bounding box center [302, 147] width 605 height 295
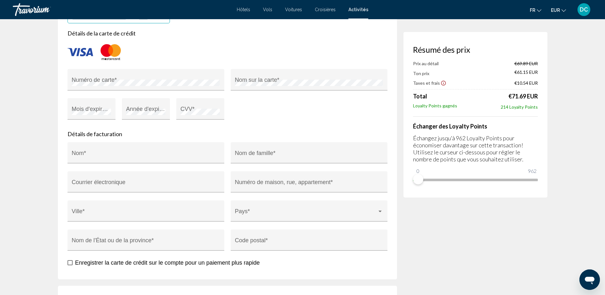
scroll to position [739, 0]
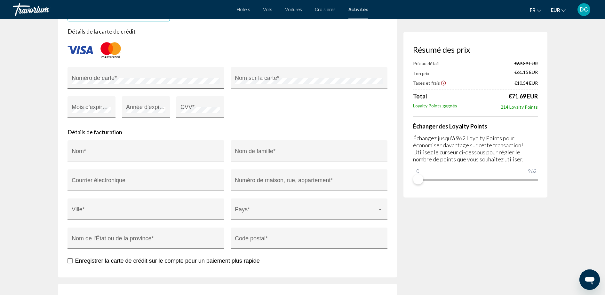
click at [120, 75] on div "Numéro de carte *" at bounding box center [146, 79] width 148 height 17
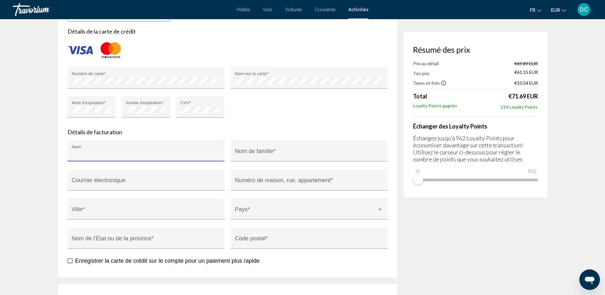
click at [78, 156] on input "Nom *" at bounding box center [146, 154] width 148 height 6
type input "******"
type input "**********"
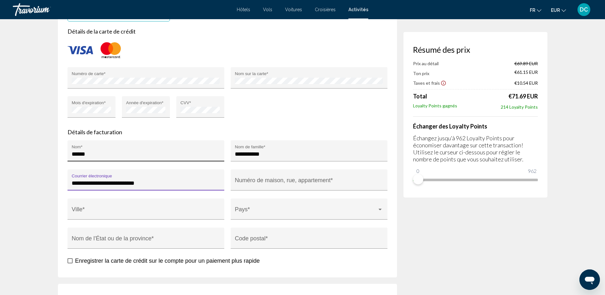
type input "**********"
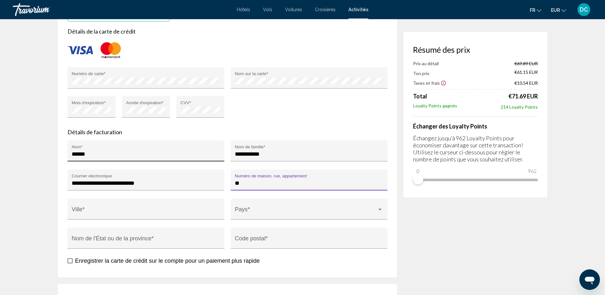
type input "*"
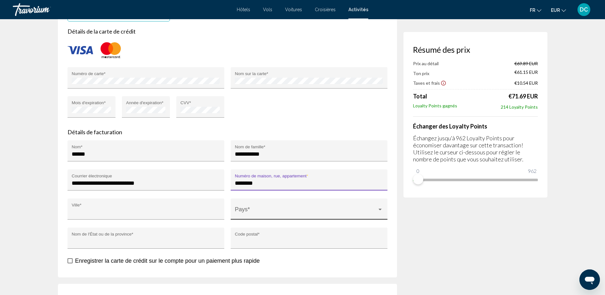
type input "**********"
type input "******"
type input "*****"
type input "****"
click at [265, 210] on span "Main content" at bounding box center [306, 212] width 142 height 6
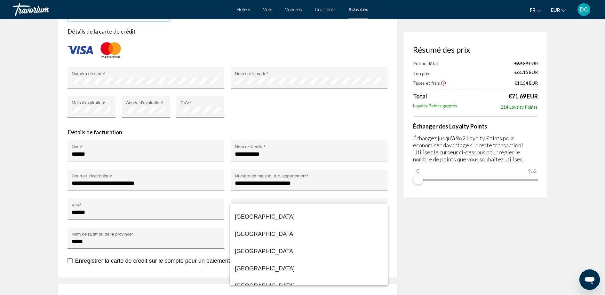
scroll to position [342, 0]
click at [313, 253] on span "[GEOGRAPHIC_DATA]" at bounding box center [309, 250] width 148 height 17
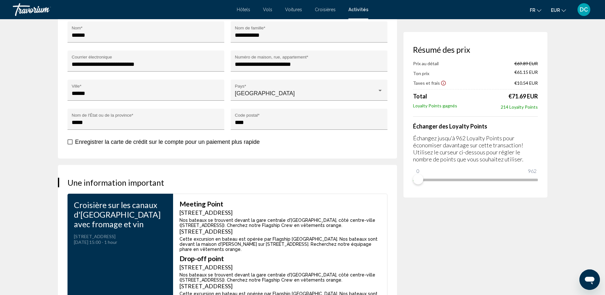
scroll to position [913, 0]
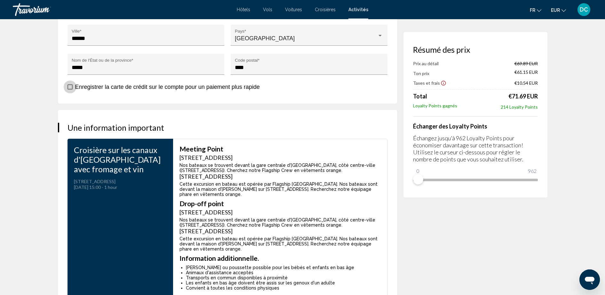
click at [69, 86] on span "Main content" at bounding box center [69, 86] width 5 height 5
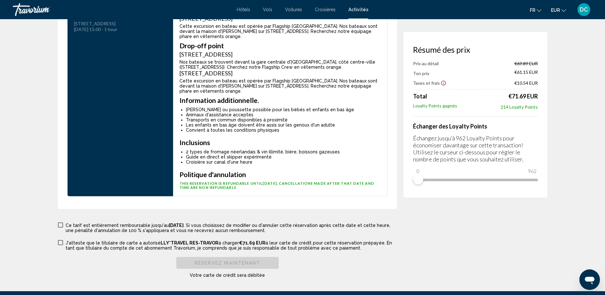
scroll to position [1084, 0]
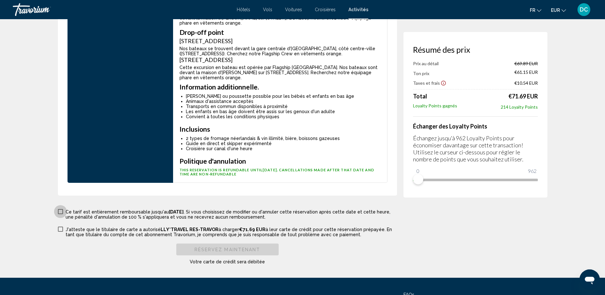
click at [59, 212] on span "Main content" at bounding box center [60, 211] width 5 height 5
click at [59, 231] on span "Main content" at bounding box center [60, 229] width 5 height 5
click at [224, 253] on button "Réservez maintenant" at bounding box center [227, 250] width 102 height 12
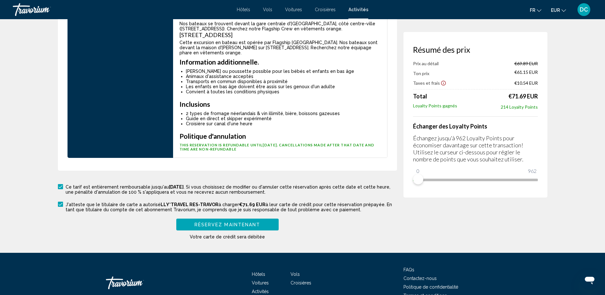
scroll to position [1145, 0]
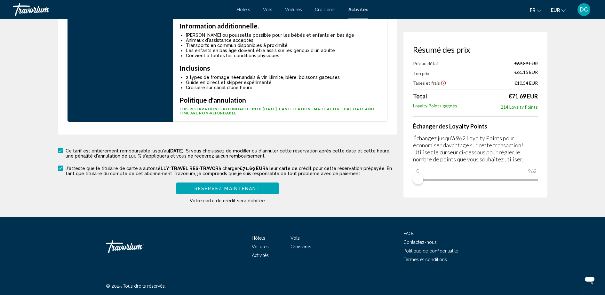
type input "**********"
click at [254, 186] on span "Réservez maintenant" at bounding box center [227, 188] width 66 height 5
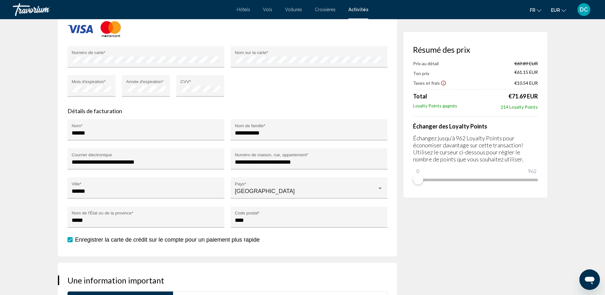
scroll to position [782, 0]
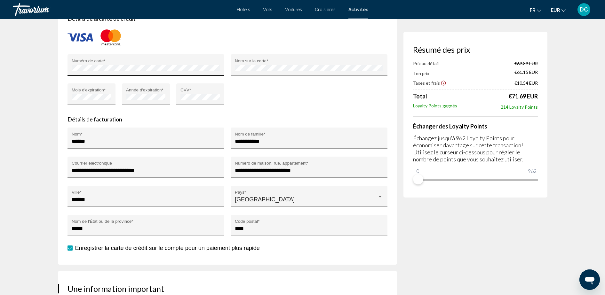
drag, startPoint x: 134, startPoint y: 64, endPoint x: 111, endPoint y: 64, distance: 22.4
click at [111, 64] on div "Numéro de carte *" at bounding box center [146, 67] width 148 height 17
click at [69, 248] on span "Main content" at bounding box center [69, 248] width 5 height 5
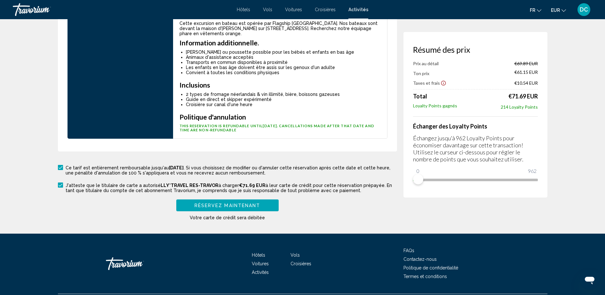
scroll to position [1175, 0]
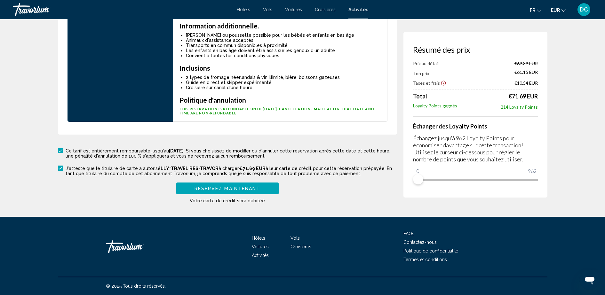
click at [223, 186] on span "Réservez maintenant" at bounding box center [227, 188] width 66 height 5
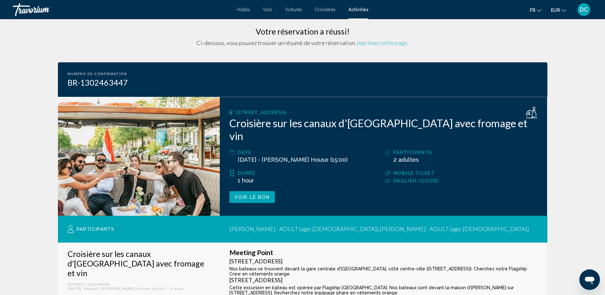
scroll to position [4, 0]
